Goal: Download file/media

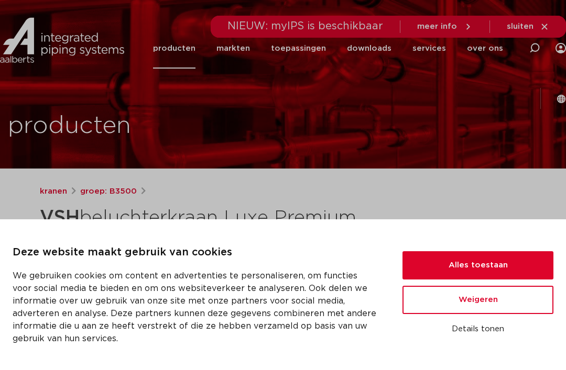
click at [477, 256] on button "Alles toestaan" at bounding box center [477, 266] width 151 height 28
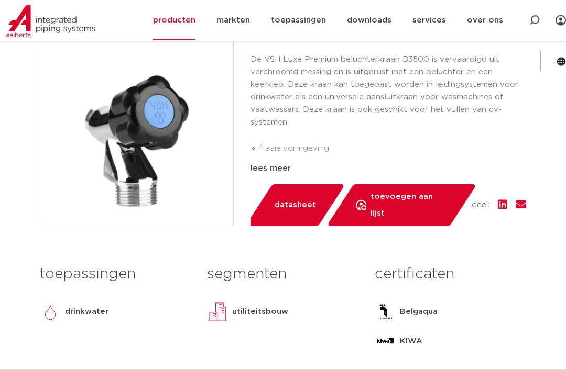
scroll to position [285, 0]
click at [303, 214] on span "datasheet" at bounding box center [295, 205] width 41 height 17
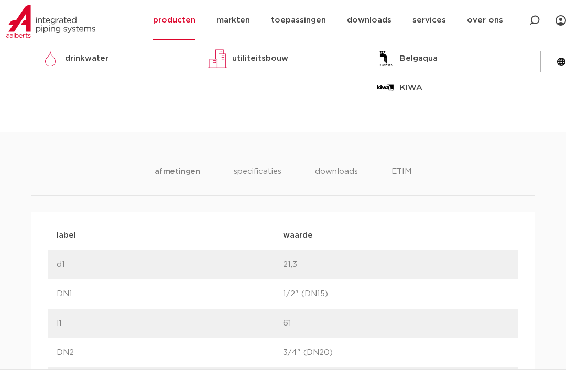
scroll to position [564, 0]
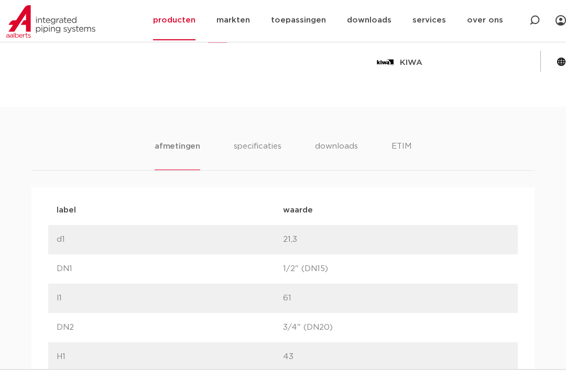
click at [261, 148] on li "specificaties" at bounding box center [258, 155] width 48 height 30
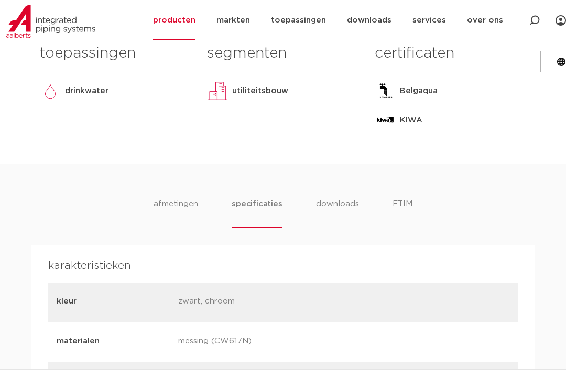
scroll to position [506, 0]
click at [404, 198] on li "ETIM" at bounding box center [402, 213] width 20 height 30
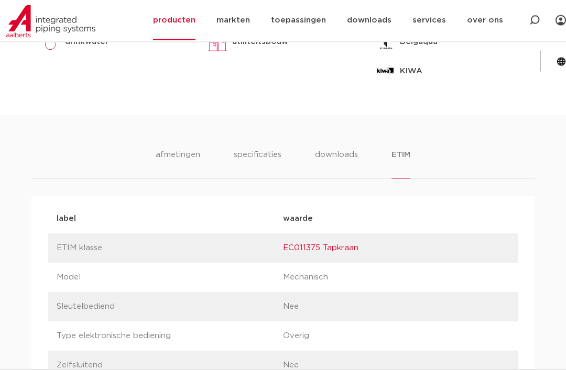
scroll to position [555, 0]
click at [343, 151] on li "downloads" at bounding box center [336, 164] width 43 height 30
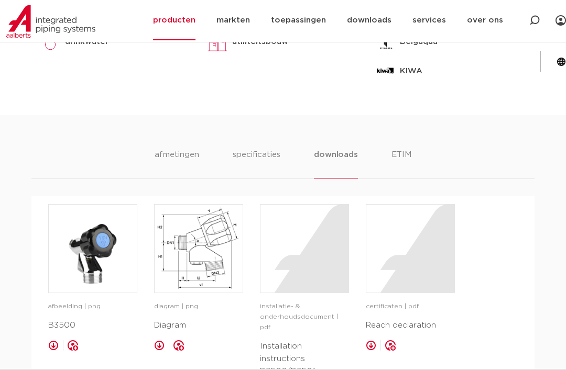
click at [344, 151] on li "downloads" at bounding box center [335, 164] width 43 height 30
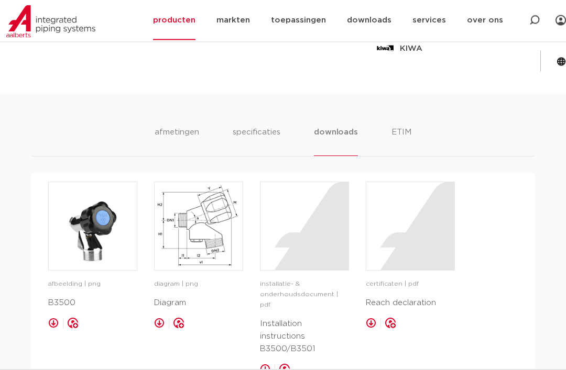
scroll to position [578, 0]
click at [208, 225] on img at bounding box center [199, 226] width 88 height 88
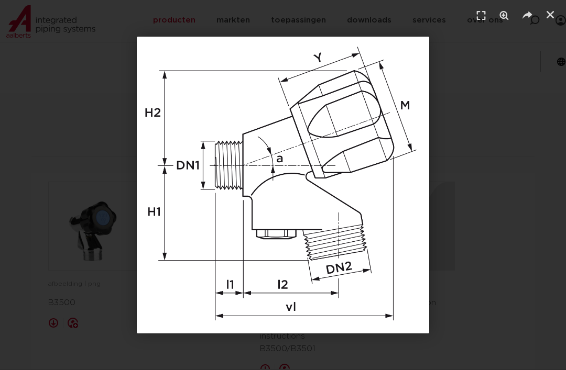
click at [548, 13] on icon "Sluiten (Esc)" at bounding box center [550, 14] width 10 height 10
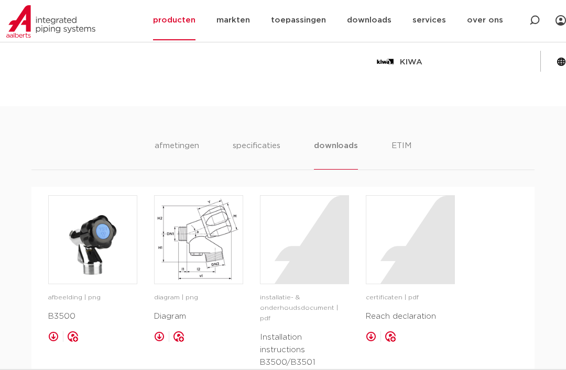
scroll to position [484, 0]
